Goal: Information Seeking & Learning: Learn about a topic

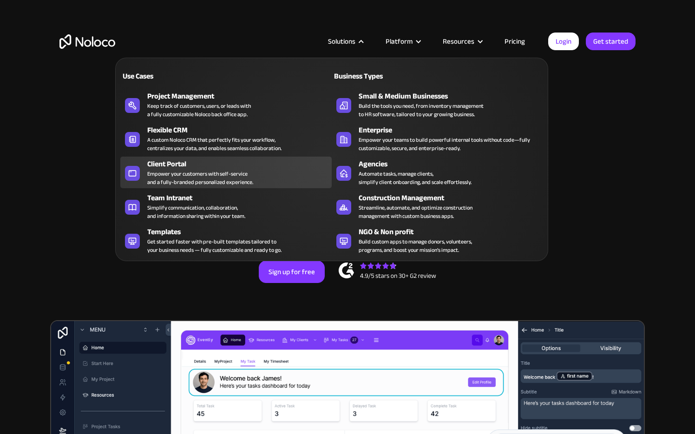
click at [236, 170] on div "Empower your customers with self-service and a fully-branded personalized exper…" at bounding box center [200, 178] width 106 height 17
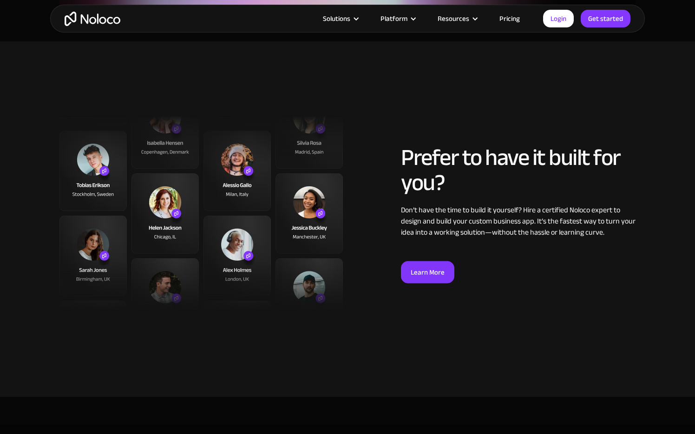
scroll to position [2278, 0]
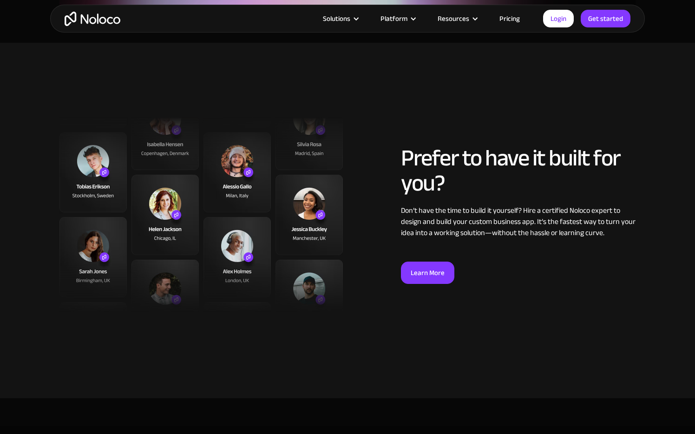
click at [515, 21] on link "Pricing" at bounding box center [510, 19] width 44 height 12
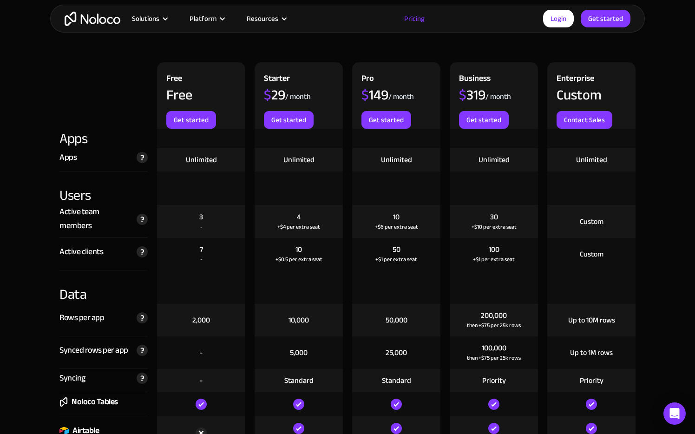
scroll to position [1003, 0]
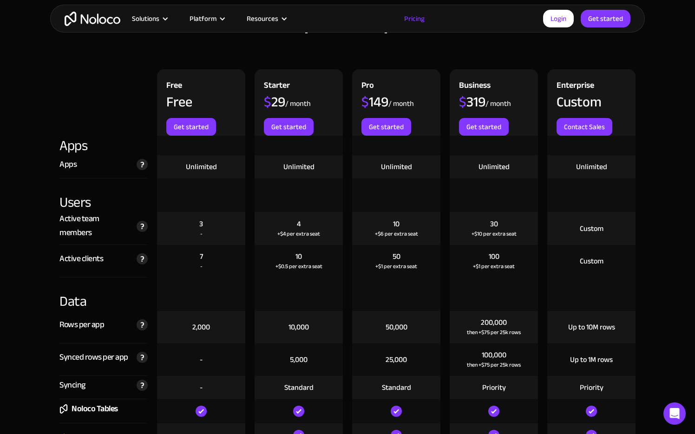
click at [237, 269] on div "7 -" at bounding box center [201, 261] width 88 height 33
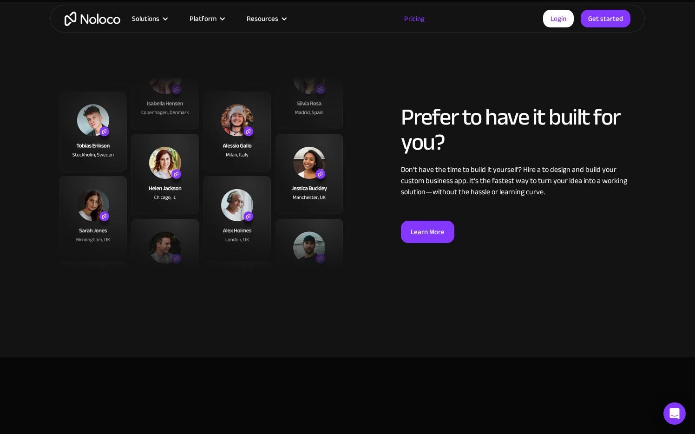
scroll to position [3443, 0]
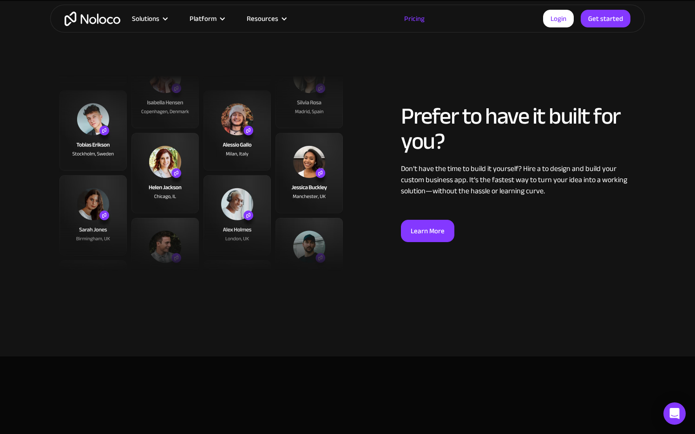
click at [426, 127] on h2 "Prefer to have it built for you?" at bounding box center [518, 129] width 235 height 50
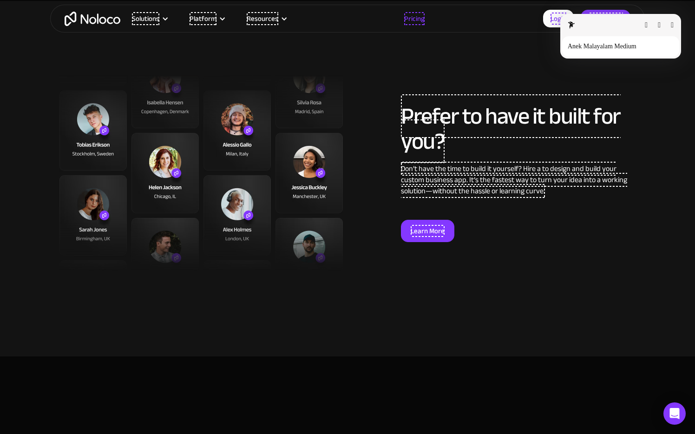
click at [660, 43] on div "Anek Malayalam Medium Details" at bounding box center [621, 46] width 106 height 9
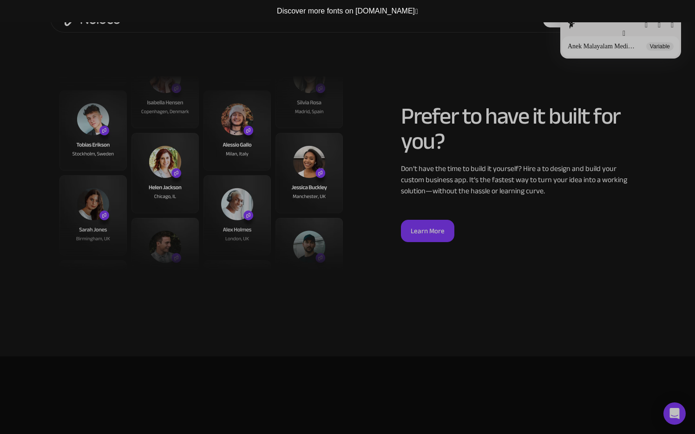
scroll to position [0, 0]
click at [622, 50] on button "button" at bounding box center [623, 51] width 3 height 7
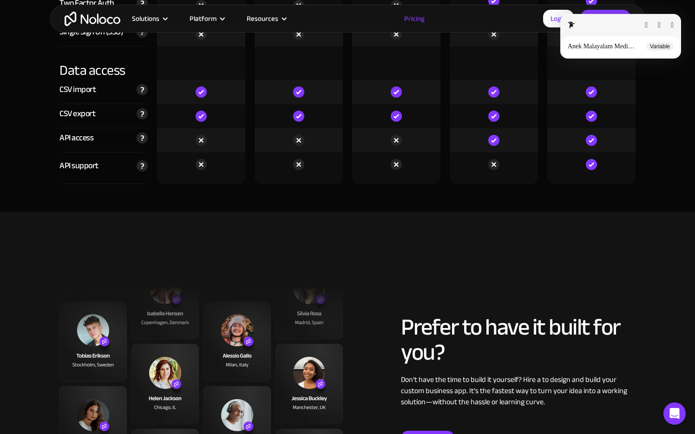
scroll to position [3230, 0]
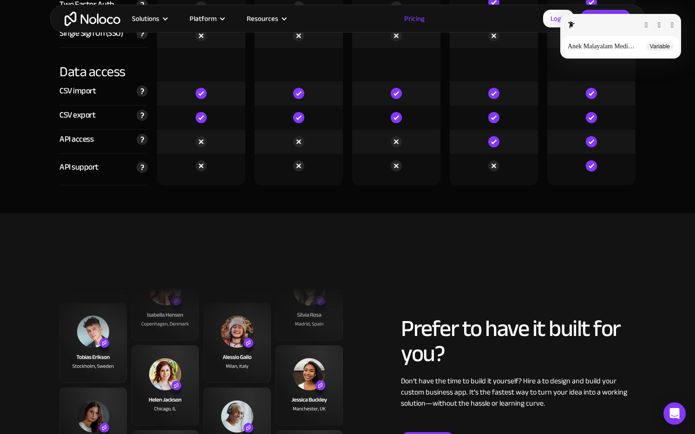
click at [660, 23] on button "button" at bounding box center [659, 24] width 3 height 7
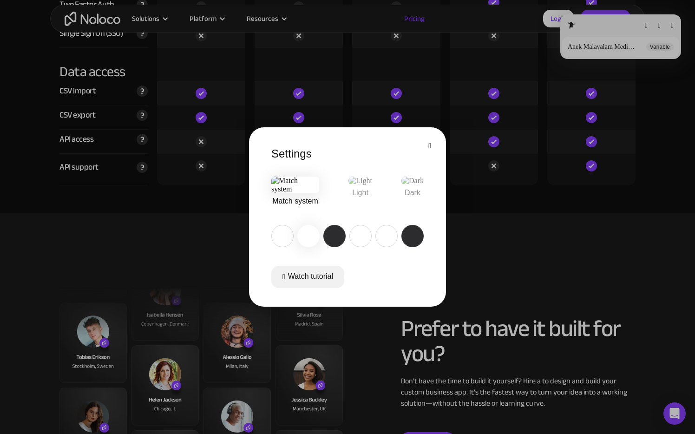
click at [650, 26] on div at bounding box center [347, 217] width 695 height 434
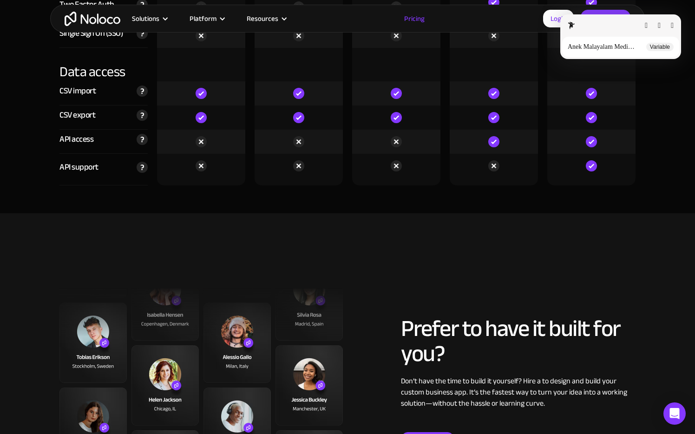
click at [645, 26] on button "button" at bounding box center [646, 25] width 3 height 7
click at [658, 47] on p "Variable" at bounding box center [660, 47] width 20 height 7
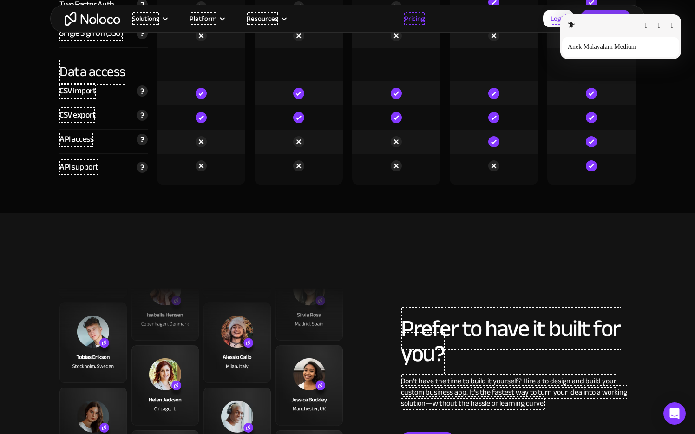
click at [609, 50] on p "Anek Malayalam Medium" at bounding box center [604, 46] width 72 height 7
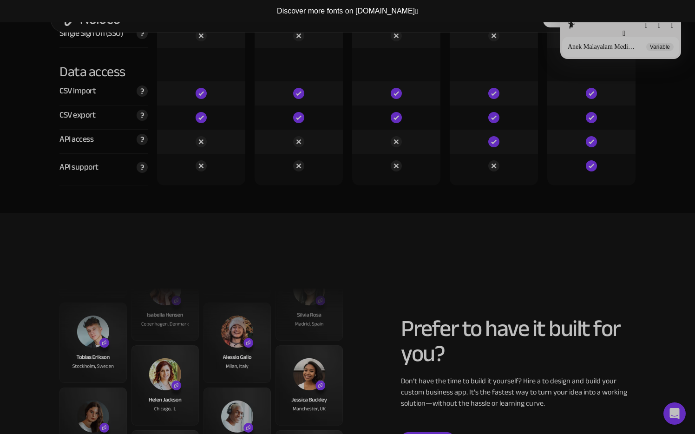
scroll to position [0, 0]
click at [622, 56] on button "button" at bounding box center [623, 51] width 3 height 7
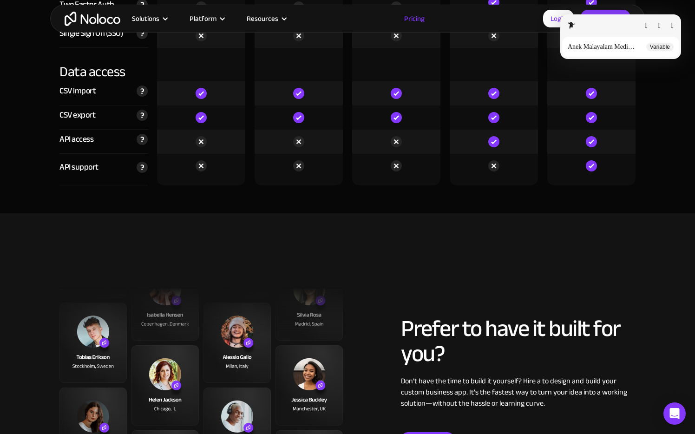
click at [671, 27] on button "button" at bounding box center [672, 25] width 3 height 7
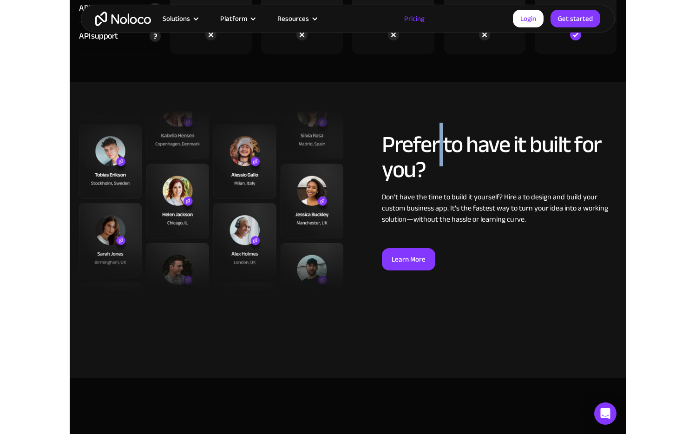
scroll to position [3357, 0]
